Goal: Task Accomplishment & Management: Manage account settings

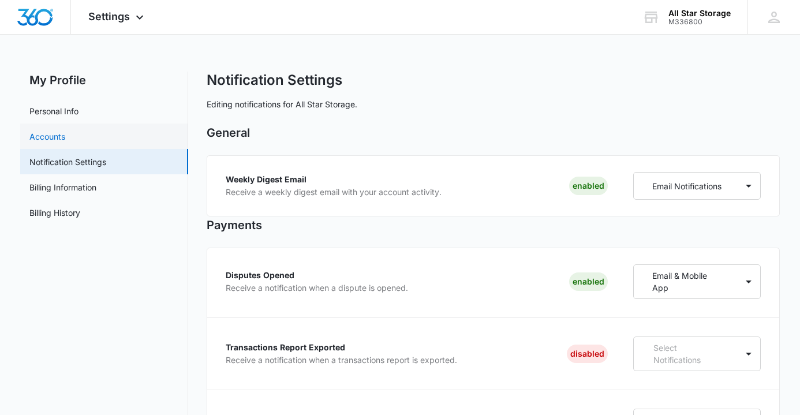
click at [43, 138] on link "Accounts" at bounding box center [47, 136] width 36 height 12
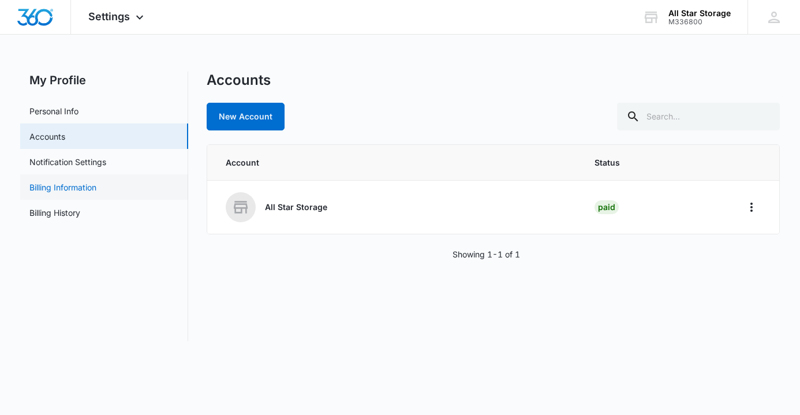
click at [47, 192] on link "Billing Information" at bounding box center [62, 187] width 67 height 12
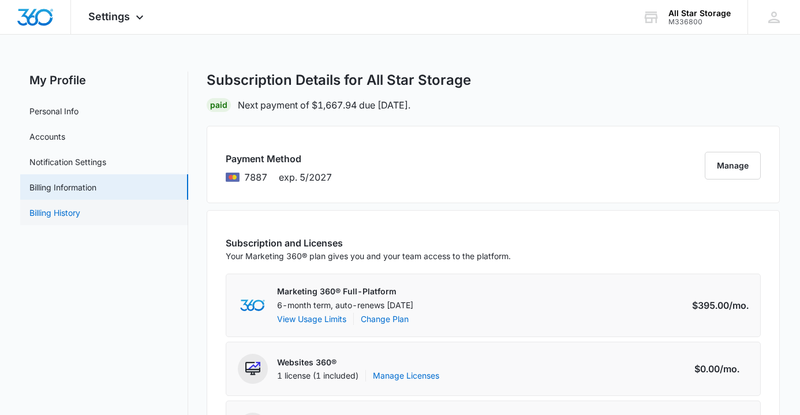
click at [46, 217] on link "Billing History" at bounding box center [54, 213] width 51 height 12
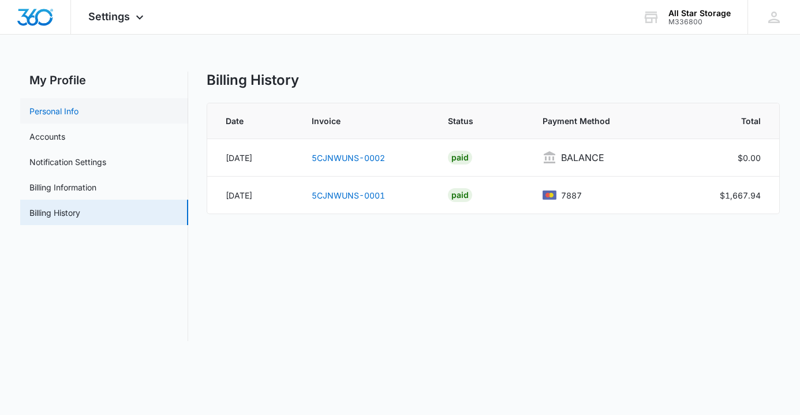
click at [55, 114] on link "Personal Info" at bounding box center [53, 111] width 49 height 12
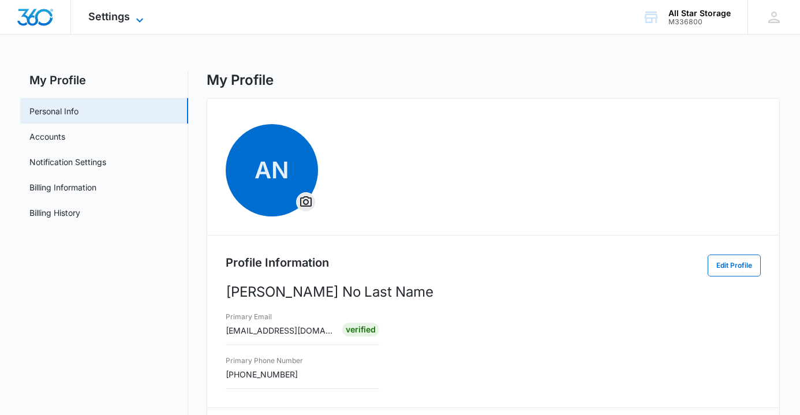
click at [136, 16] on icon at bounding box center [140, 20] width 14 height 14
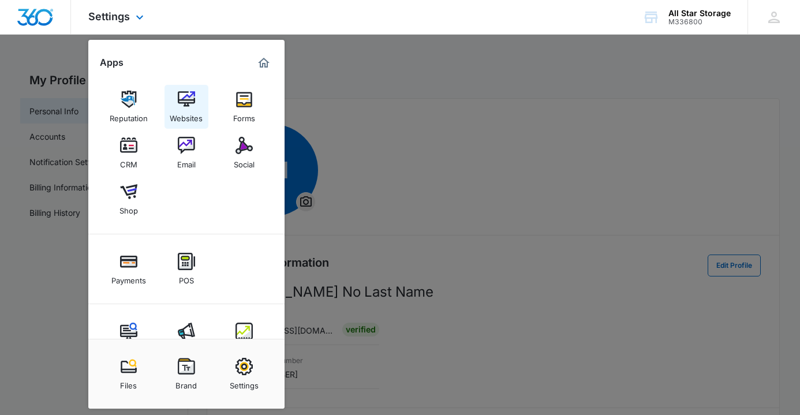
click at [189, 98] on img at bounding box center [186, 99] width 17 height 17
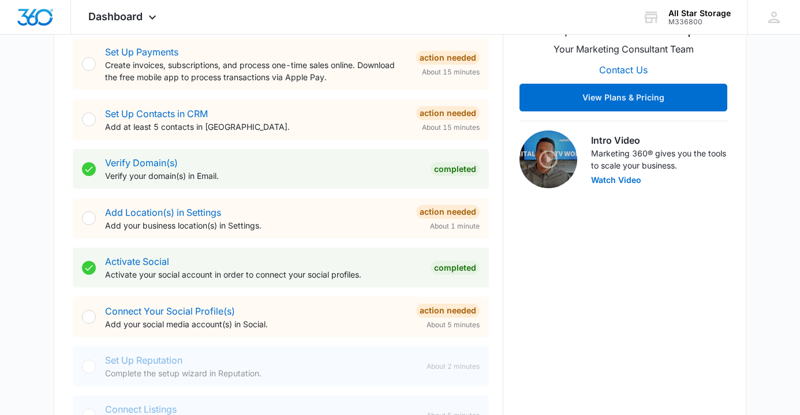
scroll to position [279, 0]
click at [89, 319] on div at bounding box center [89, 316] width 14 height 14
click at [444, 313] on div "Action Needed" at bounding box center [447, 310] width 63 height 14
click at [201, 313] on link "Connect Your Social Profile(s)" at bounding box center [170, 311] width 130 height 12
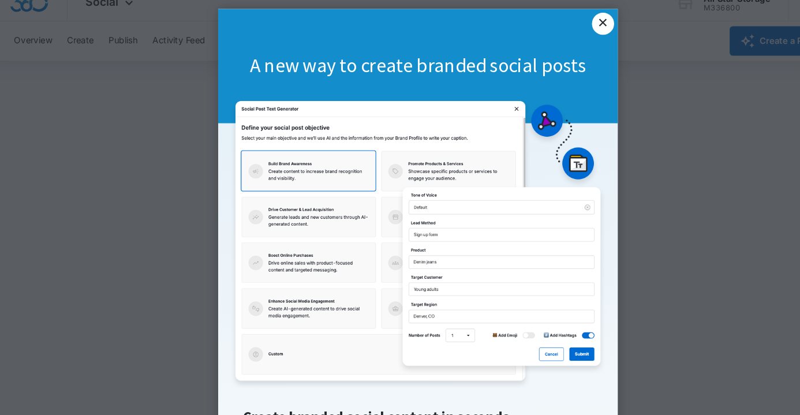
click at [565, 17] on link "×" at bounding box center [565, 21] width 21 height 21
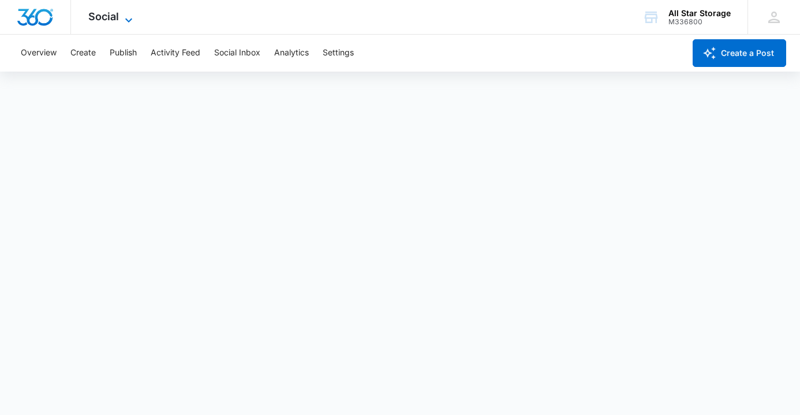
click at [128, 16] on icon at bounding box center [129, 20] width 14 height 14
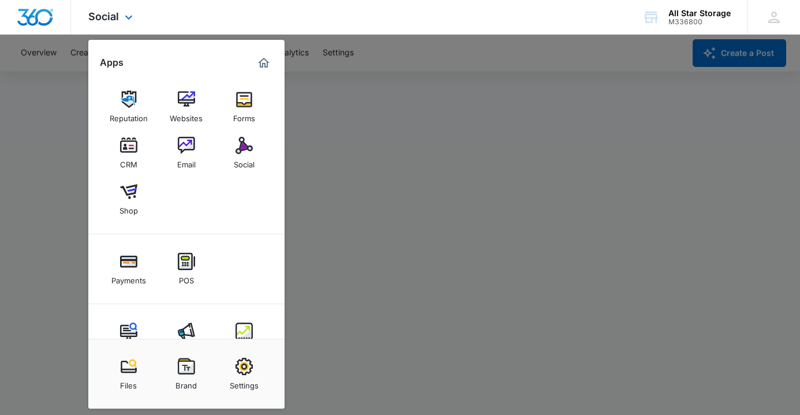
click at [260, 65] on img "Marketing 360® Dashboard" at bounding box center [264, 63] width 14 height 14
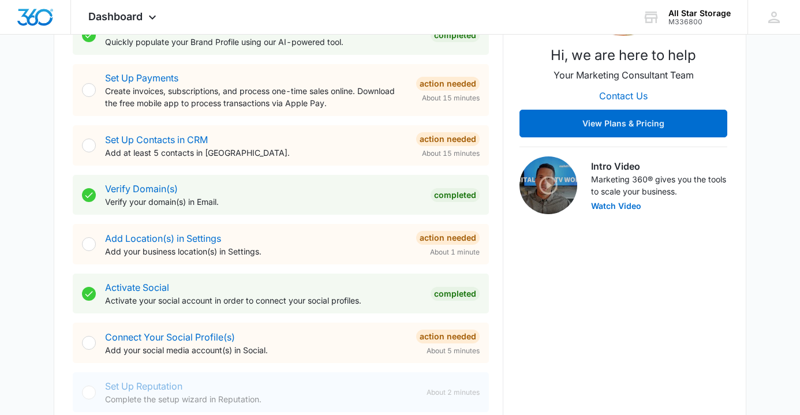
scroll to position [252, 0]
click at [144, 240] on link "Add Location(s) in Settings" at bounding box center [163, 239] width 116 height 12
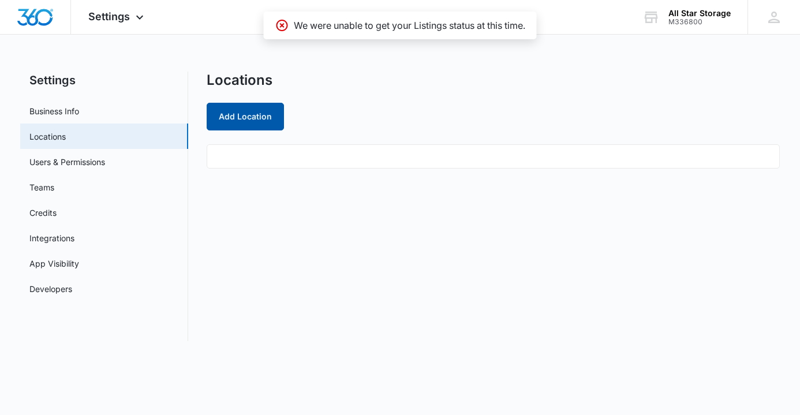
click at [250, 121] on button "Add Location" at bounding box center [245, 117] width 77 height 28
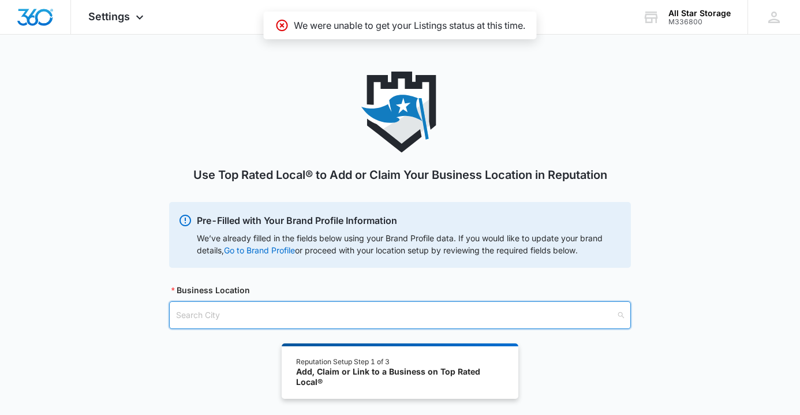
click at [261, 311] on input "search" at bounding box center [396, 315] width 440 height 27
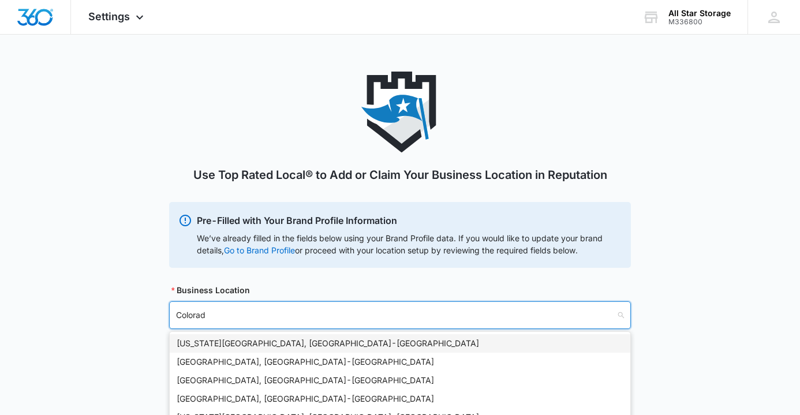
type input "[US_STATE]"
click at [259, 345] on div "[US_STATE][GEOGRAPHIC_DATA], [GEOGRAPHIC_DATA] - [GEOGRAPHIC_DATA]" at bounding box center [400, 343] width 447 height 13
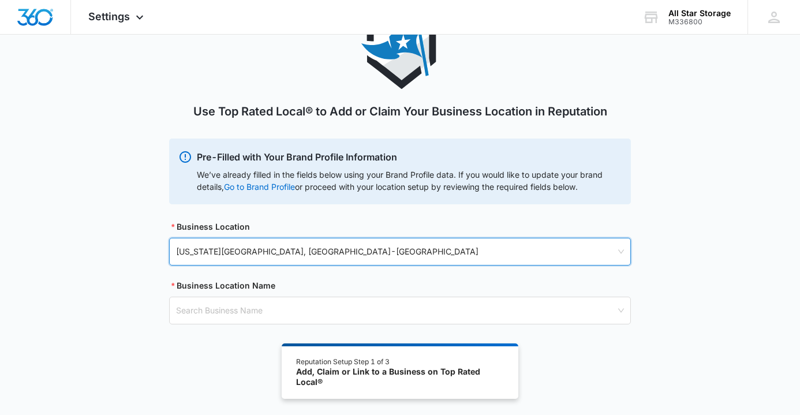
scroll to position [63, 0]
click at [268, 316] on input "search" at bounding box center [396, 311] width 440 height 27
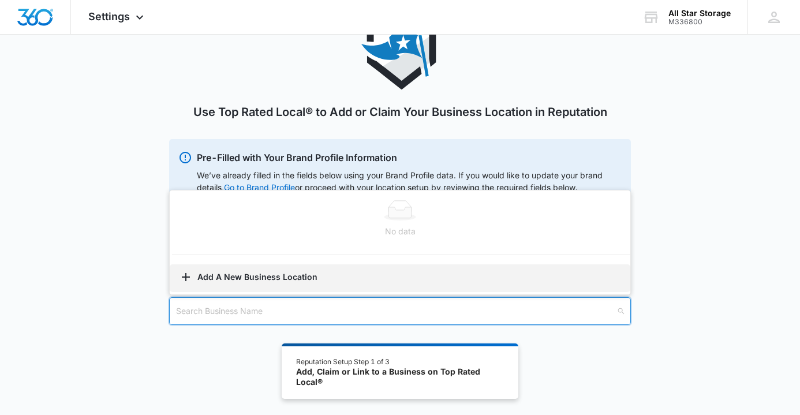
click at [264, 280] on button "Add A New Business Location" at bounding box center [400, 278] width 460 height 28
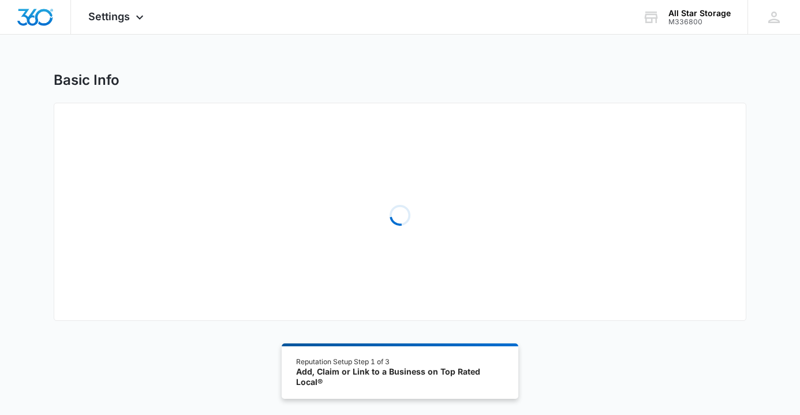
select select "[US_STATE]"
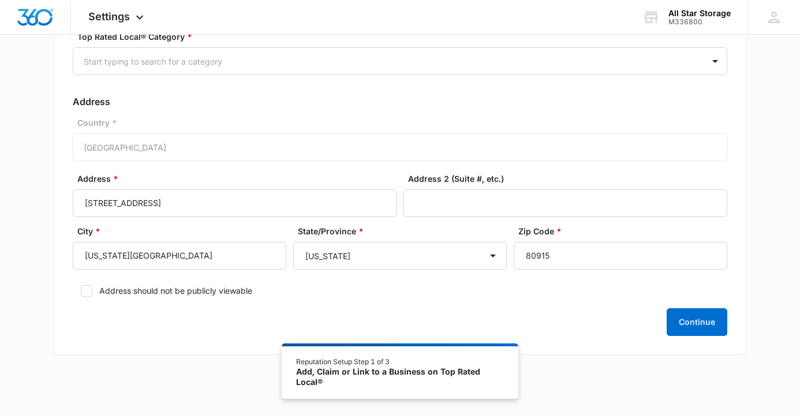
scroll to position [155, 0]
click at [698, 321] on button "Continue" at bounding box center [696, 321] width 61 height 28
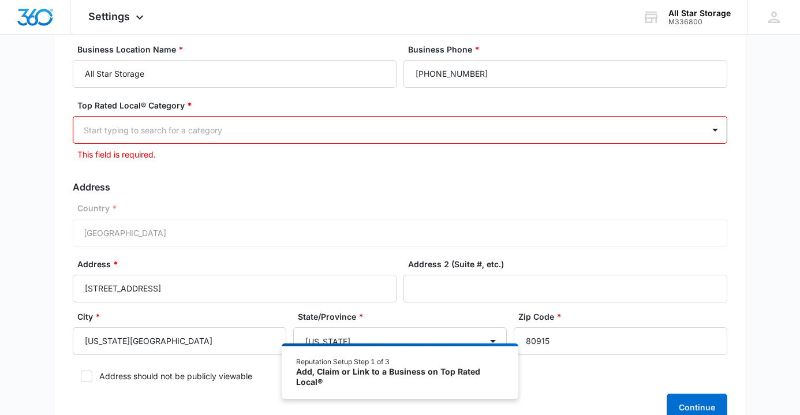
scroll to position [85, 0]
click at [713, 129] on div at bounding box center [715, 130] width 18 height 18
click at [713, 132] on div at bounding box center [715, 130] width 18 height 18
click at [715, 133] on div at bounding box center [715, 130] width 18 height 18
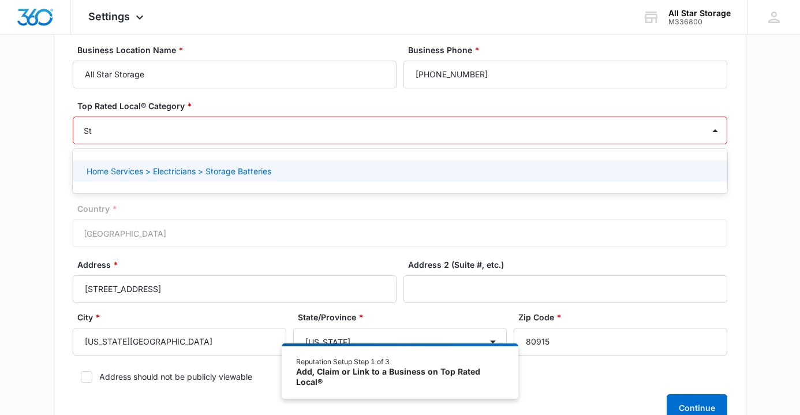
type input "S"
type input "Self Storage"
click at [627, 172] on div "Self Storage Centers" at bounding box center [399, 171] width 624 height 12
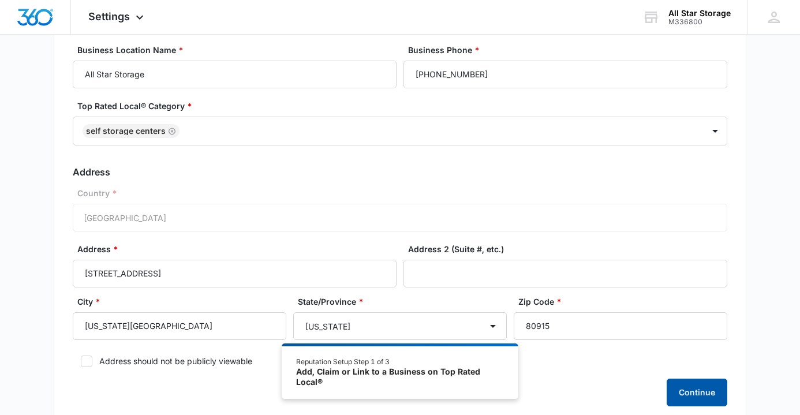
click at [705, 396] on button "Continue" at bounding box center [696, 392] width 61 height 28
click at [689, 387] on button "Continue" at bounding box center [696, 392] width 61 height 28
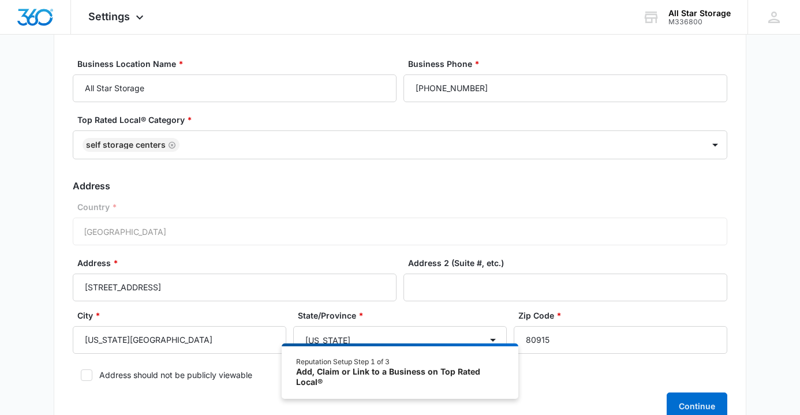
scroll to position [72, 0]
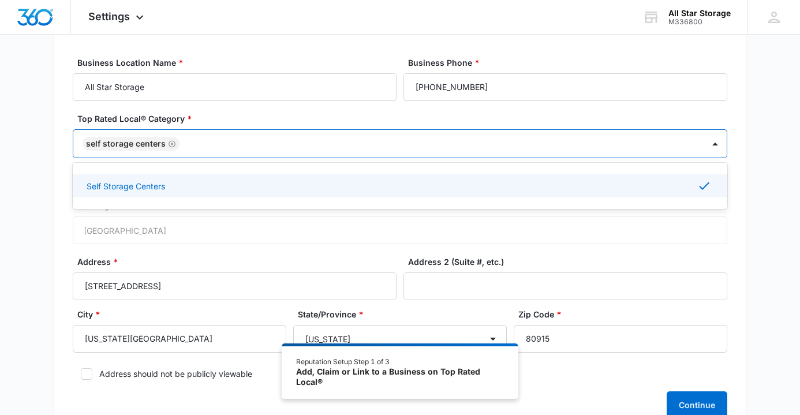
click at [272, 143] on div at bounding box center [435, 144] width 505 height 14
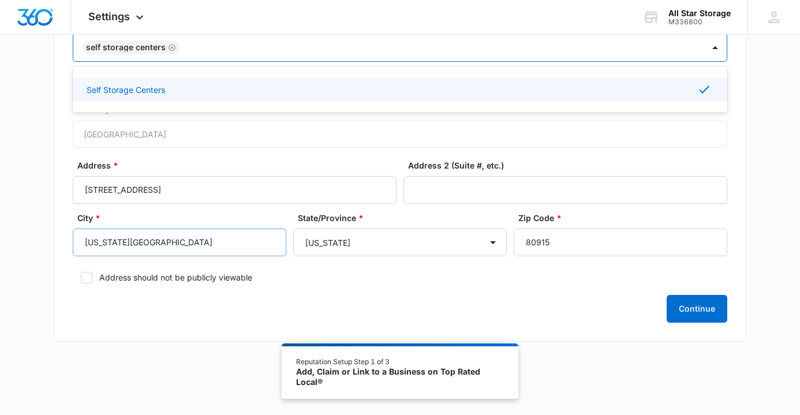
scroll to position [168, 0]
click at [270, 166] on label "Address *" at bounding box center [239, 166] width 324 height 12
click at [270, 177] on input "[STREET_ADDRESS]" at bounding box center [235, 191] width 324 height 28
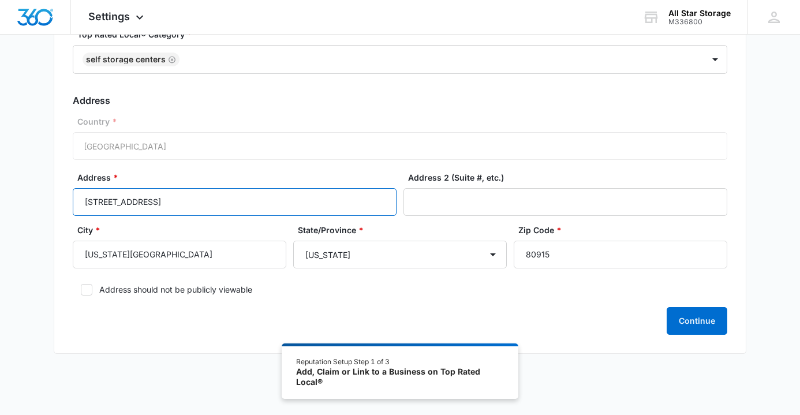
scroll to position [150, 0]
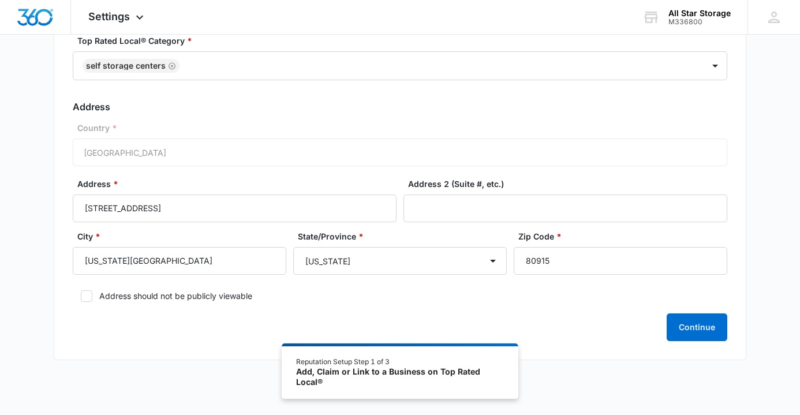
click at [270, 167] on form "Business Location Name * All Star Storage Business Phone * [PHONE_NUMBER] Top R…" at bounding box center [400, 160] width 654 height 362
click at [263, 151] on div "Country * [GEOGRAPHIC_DATA]" at bounding box center [400, 144] width 654 height 44
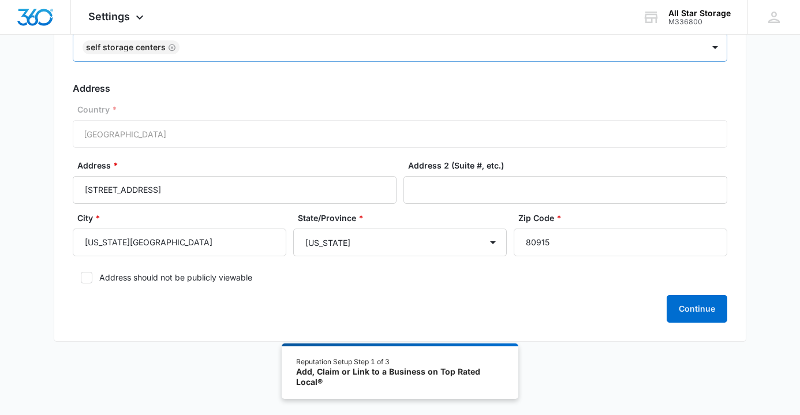
scroll to position [168, 0]
click at [703, 312] on button "Continue" at bounding box center [696, 309] width 61 height 28
